Goal: Transaction & Acquisition: Obtain resource

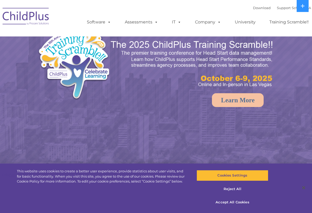
select select "MEDIUM"
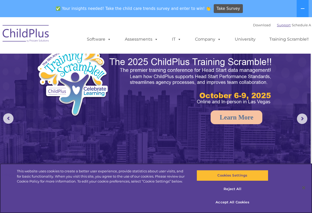
scroll to position [0, 10]
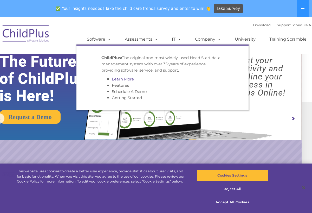
click at [118, 78] on link "Learn More" at bounding box center [123, 78] width 22 height 5
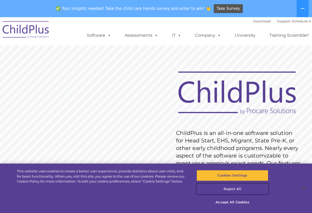
click at [239, 188] on button "Reject All" at bounding box center [232, 188] width 72 height 11
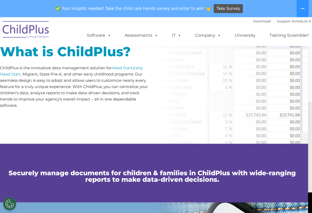
scroll to position [0, 4]
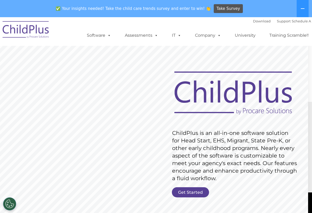
click at [170, 131] on rs-slide "Request Pricing ChildPlus is an all-in-one software solution for Head Start, EH…" at bounding box center [152, 148] width 312 height 226
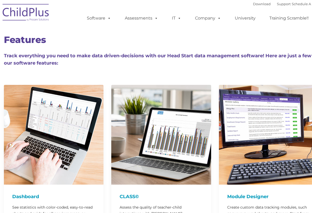
type input ""
